Goal: Task Accomplishment & Management: Complete application form

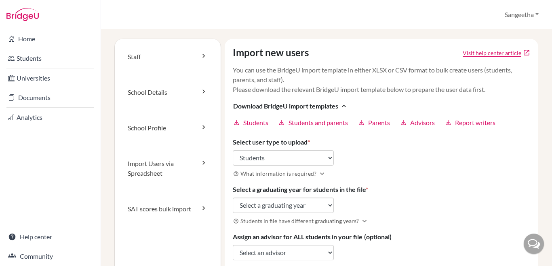
select select "students"
click at [324, 156] on select "Select user type Students Students and parents Parents Advisors Report writers" at bounding box center [283, 157] width 101 height 15
click at [233, 150] on select "Select user type Students Students and parents Parents Advisors Report writers" at bounding box center [283, 157] width 101 height 15
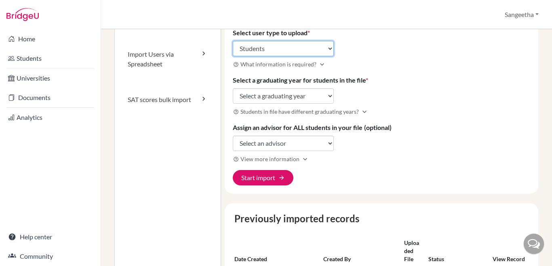
scroll to position [121, 0]
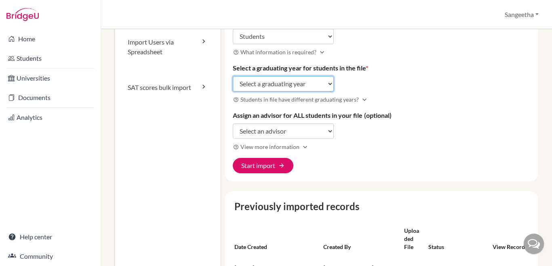
click at [257, 82] on select "Select a graduating year [DATE] 2025 2026 2027 2028 2029" at bounding box center [283, 83] width 101 height 15
select select "2028"
click at [233, 76] on select "Select a graduating year [DATE] 2025 2026 2027 2028 2029" at bounding box center [283, 83] width 101 height 15
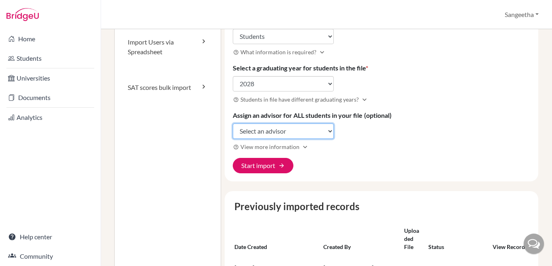
click at [251, 134] on select "Select an advisor [PERSON_NAME] [PERSON_NAME] [PERSON_NAME]" at bounding box center [283, 130] width 101 height 15
select select "339049"
click at [233, 123] on select "Select an advisor [PERSON_NAME] [PERSON_NAME] [PERSON_NAME]" at bounding box center [283, 130] width 101 height 15
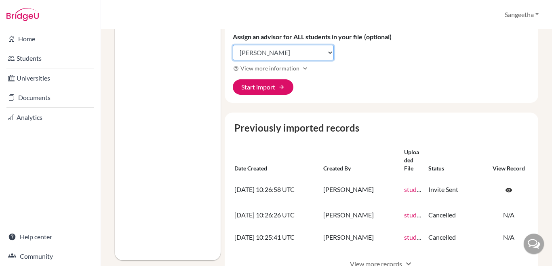
scroll to position [202, 0]
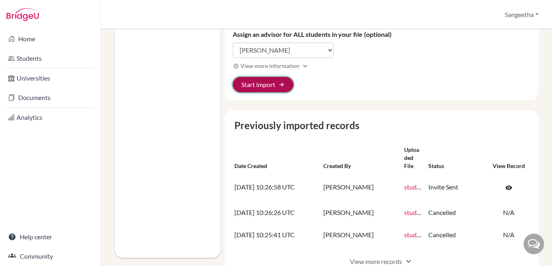
click at [268, 78] on button "Start import arrow_forward" at bounding box center [263, 84] width 61 height 15
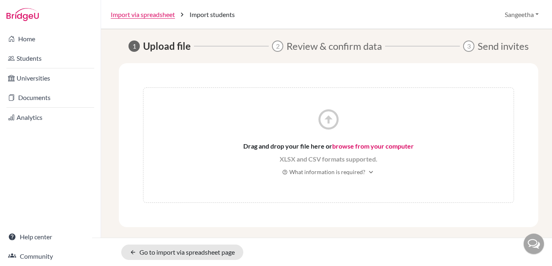
click at [356, 146] on link "browse from your computer" at bounding box center [373, 146] width 82 height 8
click at [393, 144] on link "browse from your computer" at bounding box center [373, 146] width 82 height 8
click at [367, 144] on link "browse from your computer" at bounding box center [373, 146] width 82 height 8
click at [376, 147] on link "browse from your computer" at bounding box center [373, 146] width 82 height 8
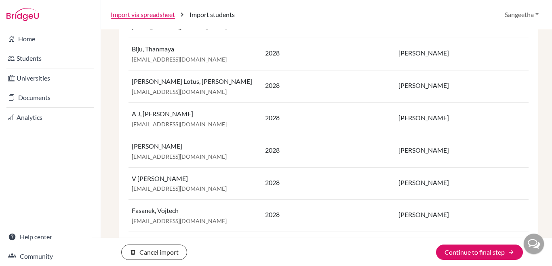
scroll to position [1368, 0]
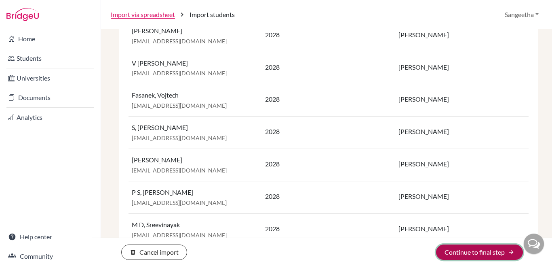
click at [457, 251] on button "Continue to final step arrow_forward" at bounding box center [479, 251] width 87 height 15
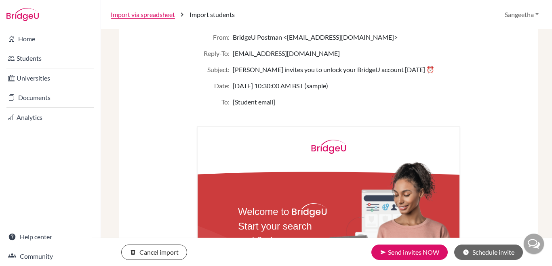
scroll to position [127, 0]
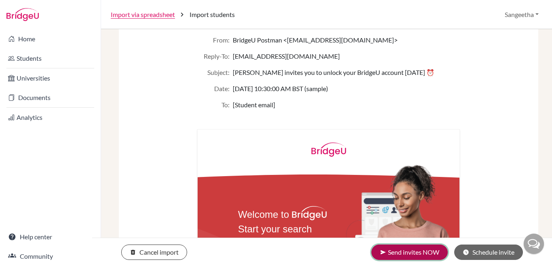
click at [418, 253] on button "send Send invites NOW" at bounding box center [409, 251] width 76 height 15
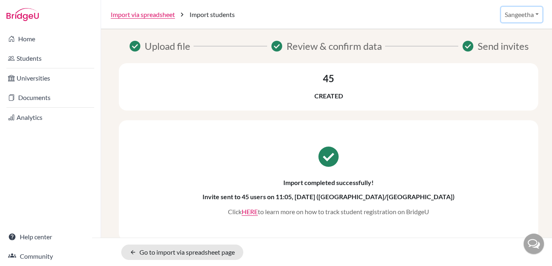
click at [523, 11] on button "Sangeetha" at bounding box center [521, 14] width 41 height 15
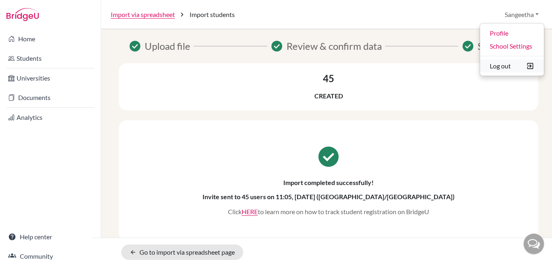
click at [490, 63] on button "Log out" at bounding box center [512, 65] width 64 height 13
